Goal: Transaction & Acquisition: Purchase product/service

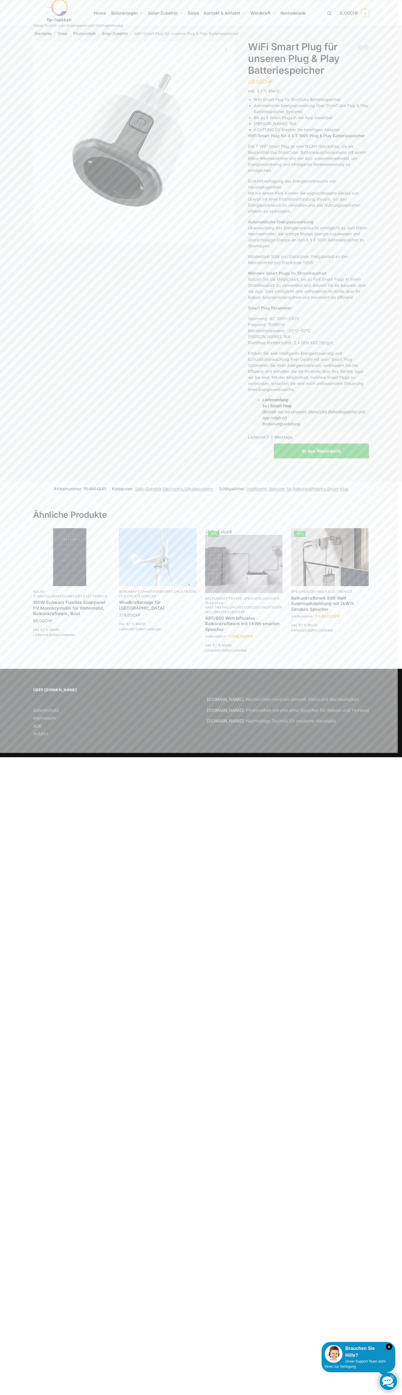
click at [351, 13] on span "CHF" at bounding box center [353, 12] width 9 height 5
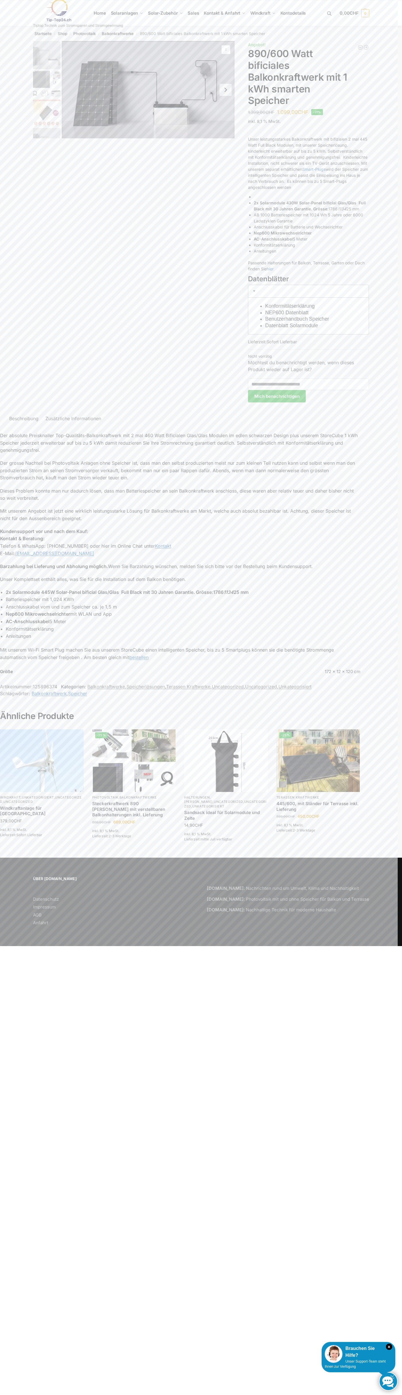
click at [389, 1347] on icon "×" at bounding box center [389, 1347] width 6 height 6
